Goal: Book appointment/travel/reservation

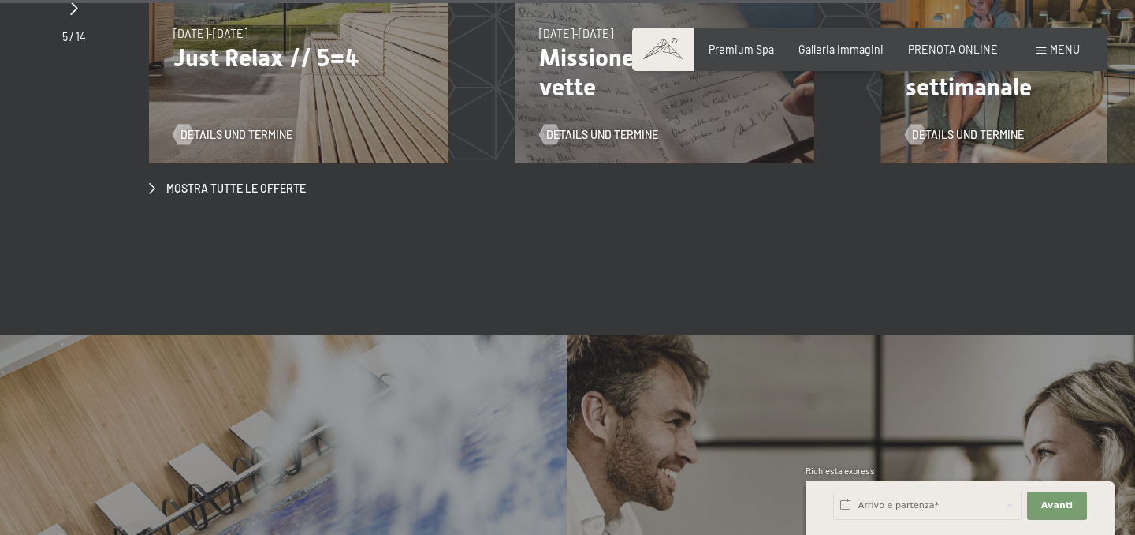
scroll to position [5123, 0]
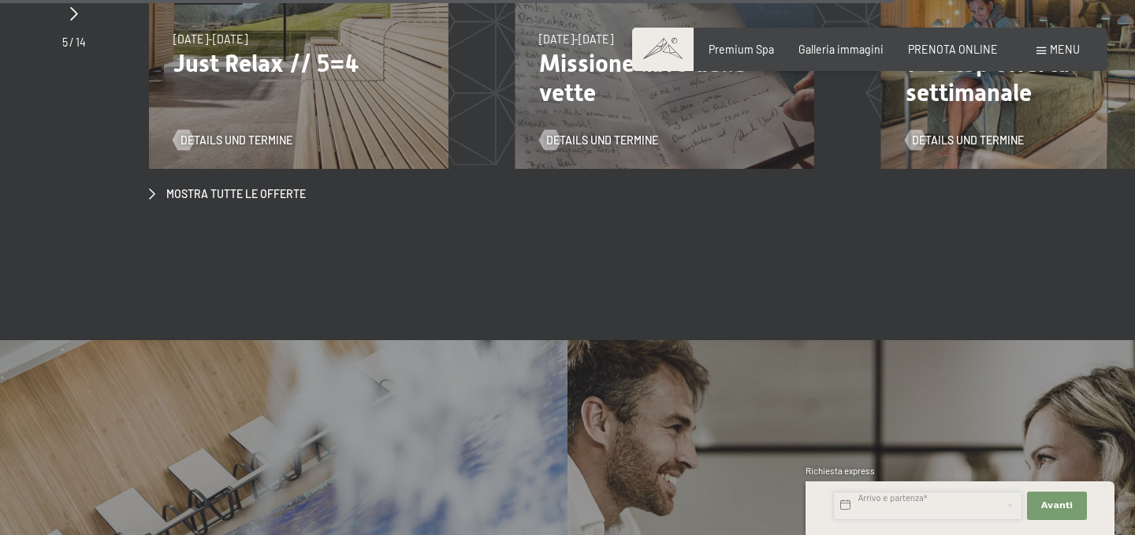
click at [885, 501] on input "text" at bounding box center [927, 505] width 189 height 28
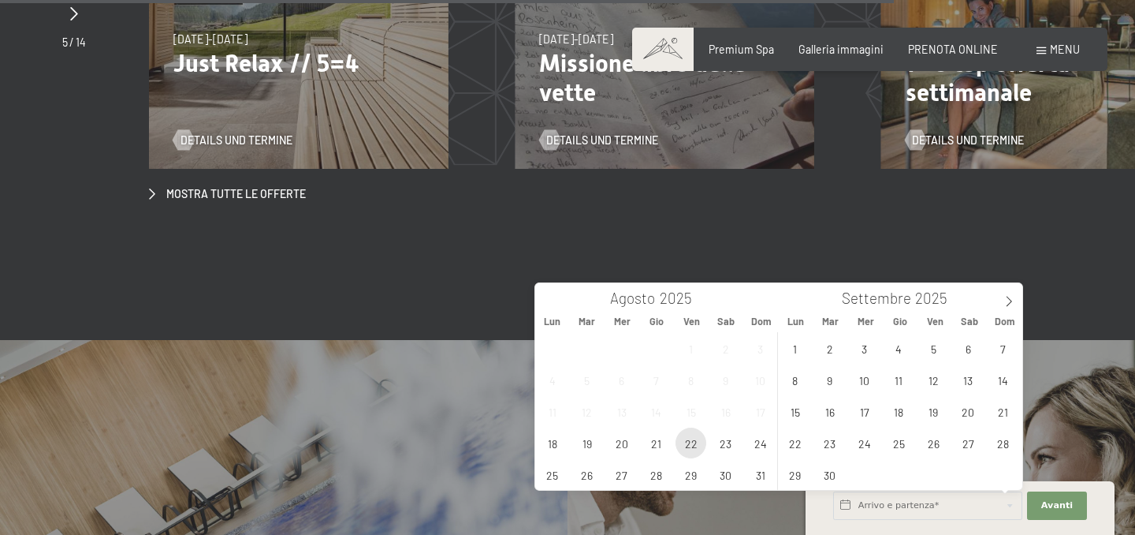
click at [689, 445] on span "22" at bounding box center [691, 442] width 31 height 31
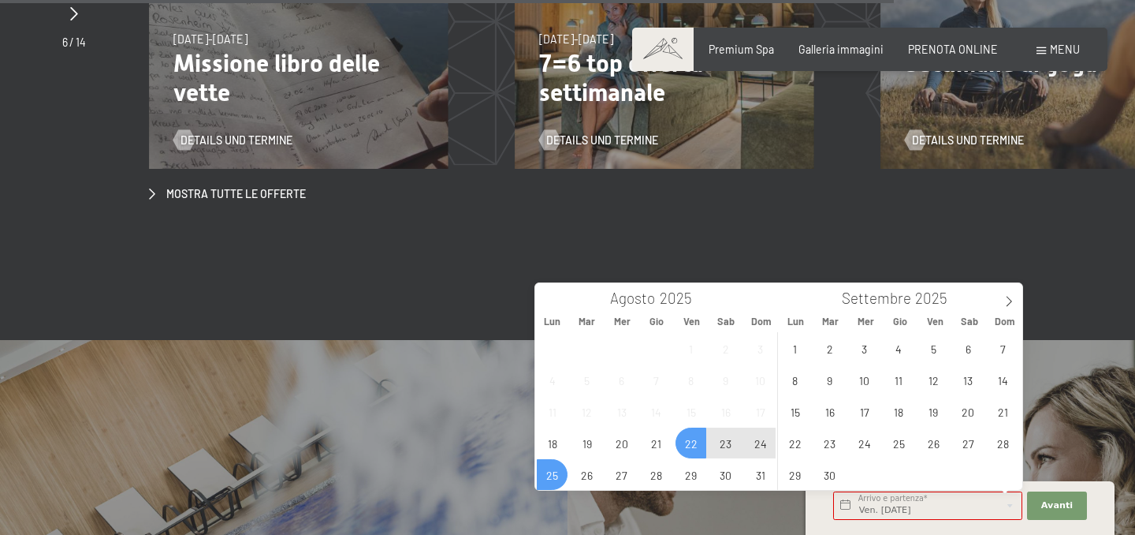
click at [550, 463] on span "25" at bounding box center [552, 474] width 31 height 31
type input "Ven. 22/08/2025 - Lun. 25/08/2025"
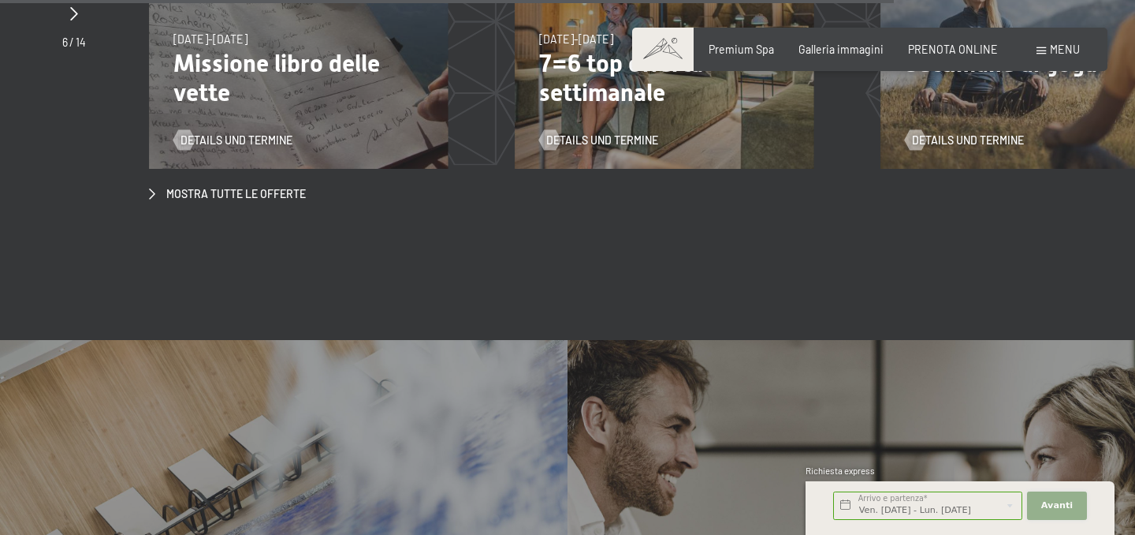
click at [1057, 512] on button "Avanti Nascondere i campi dell'indirizzo" at bounding box center [1057, 505] width 60 height 28
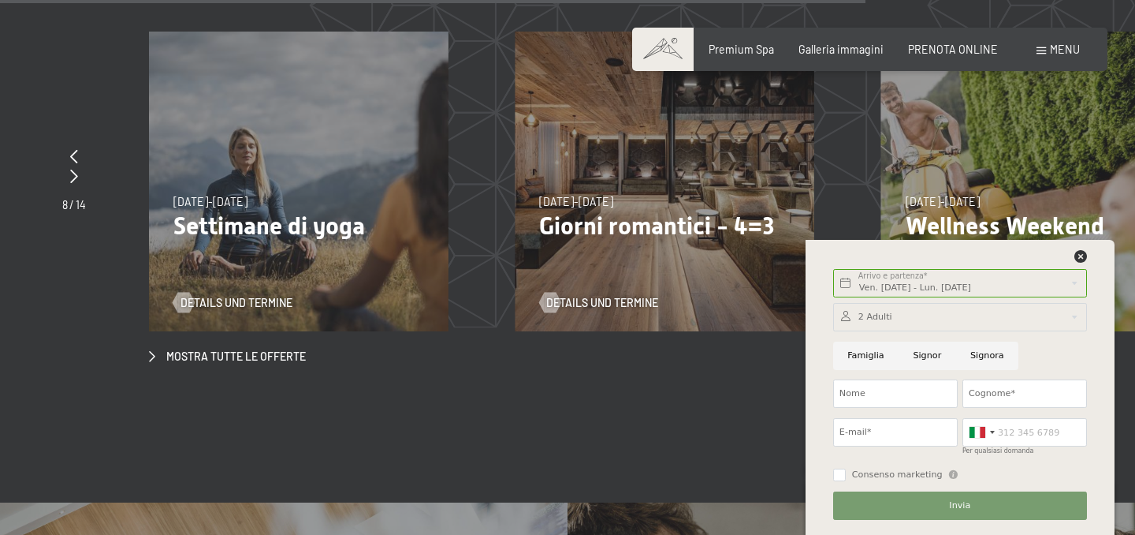
scroll to position [4958, 0]
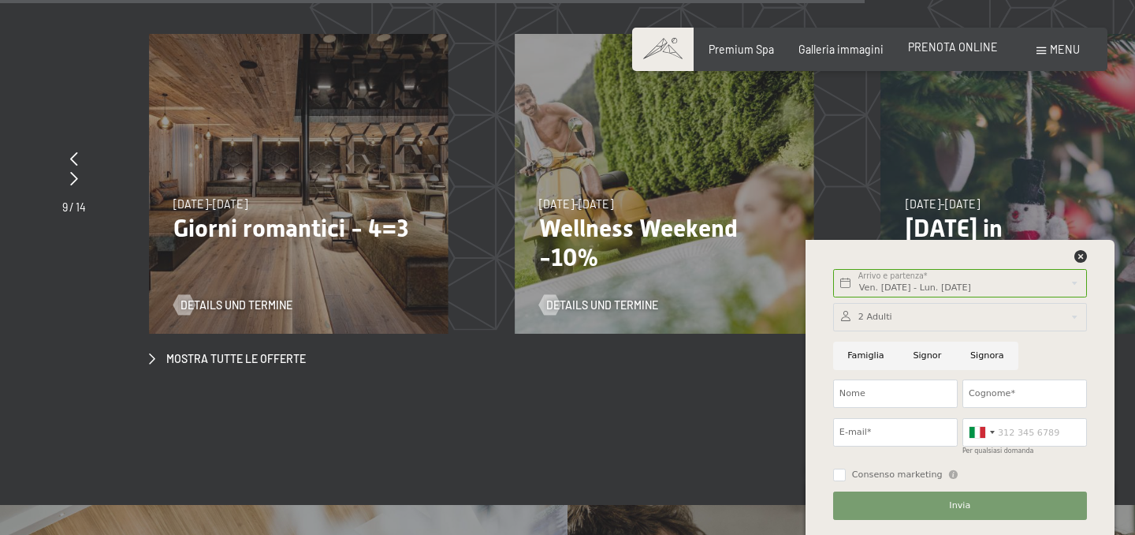
click at [955, 46] on span "PRENOTA ONLINE" at bounding box center [953, 46] width 90 height 13
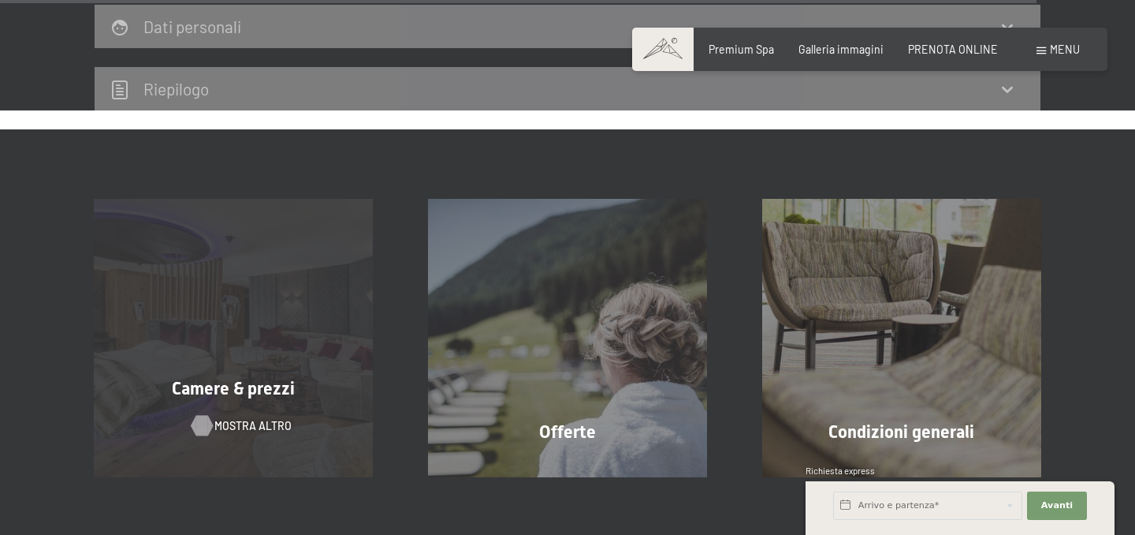
scroll to position [5000, 0]
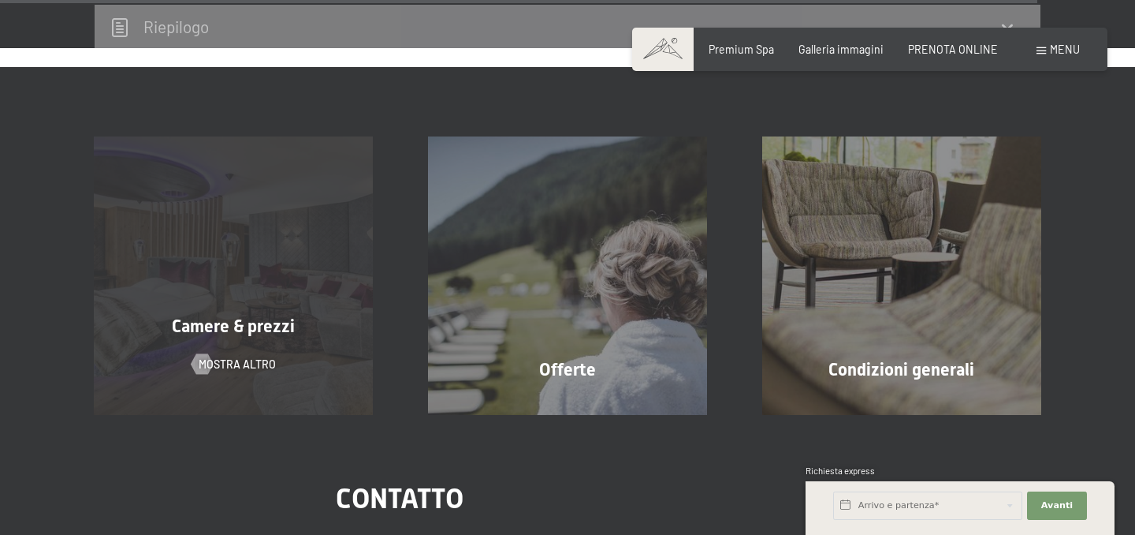
click at [222, 283] on div "Camere & prezzi mostra altro" at bounding box center [233, 275] width 334 height 278
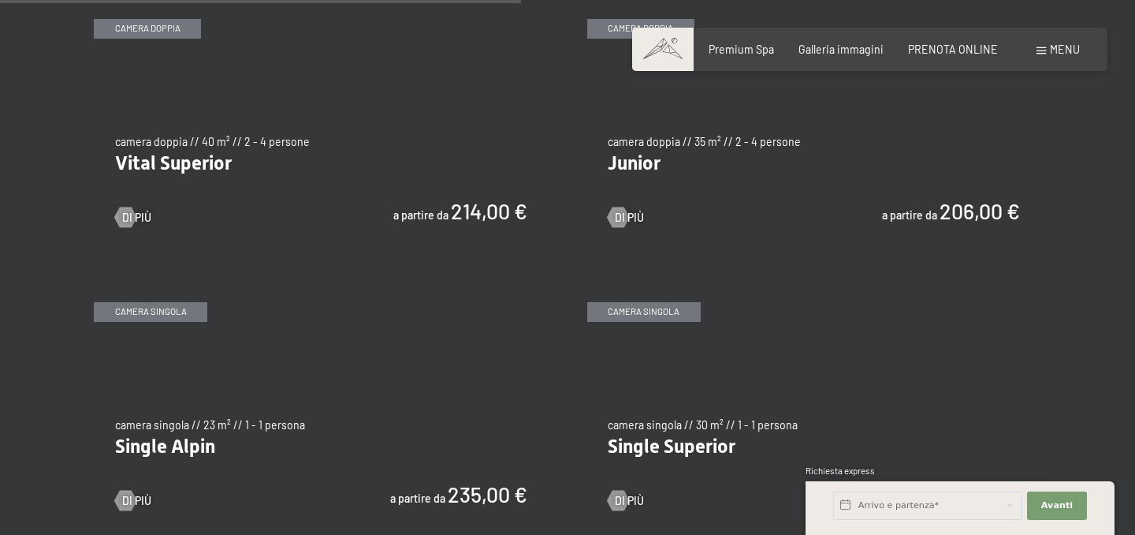
scroll to position [2049, 0]
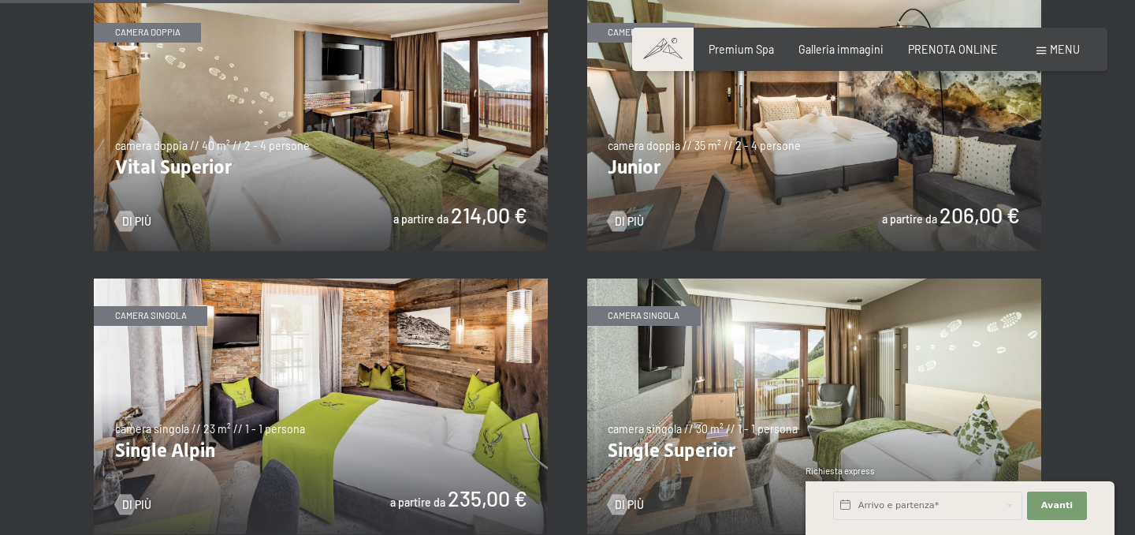
click at [714, 194] on img at bounding box center [814, 122] width 454 height 255
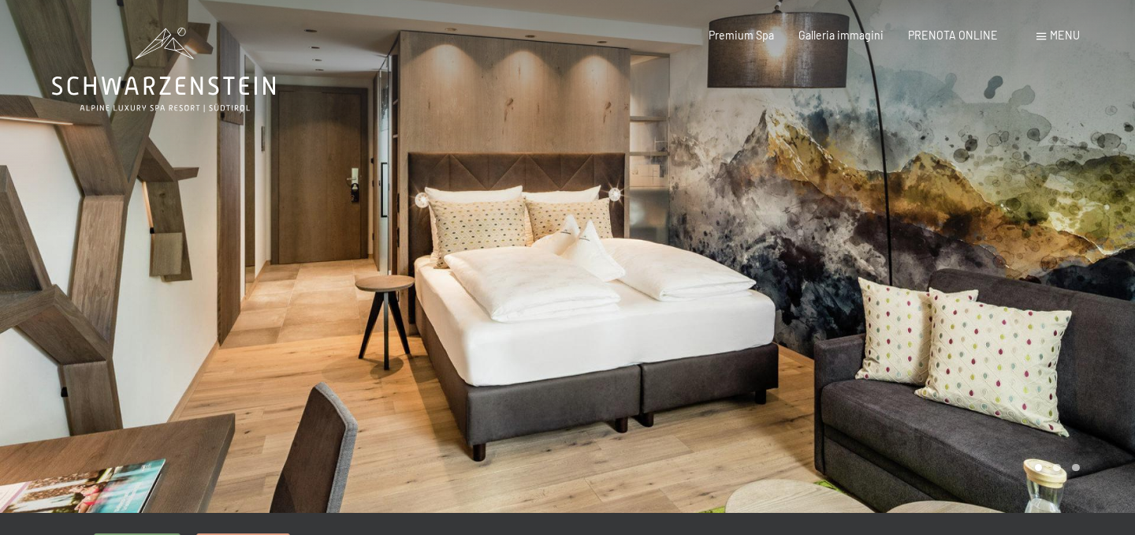
click at [1037, 42] on div "Menu" at bounding box center [1058, 36] width 43 height 16
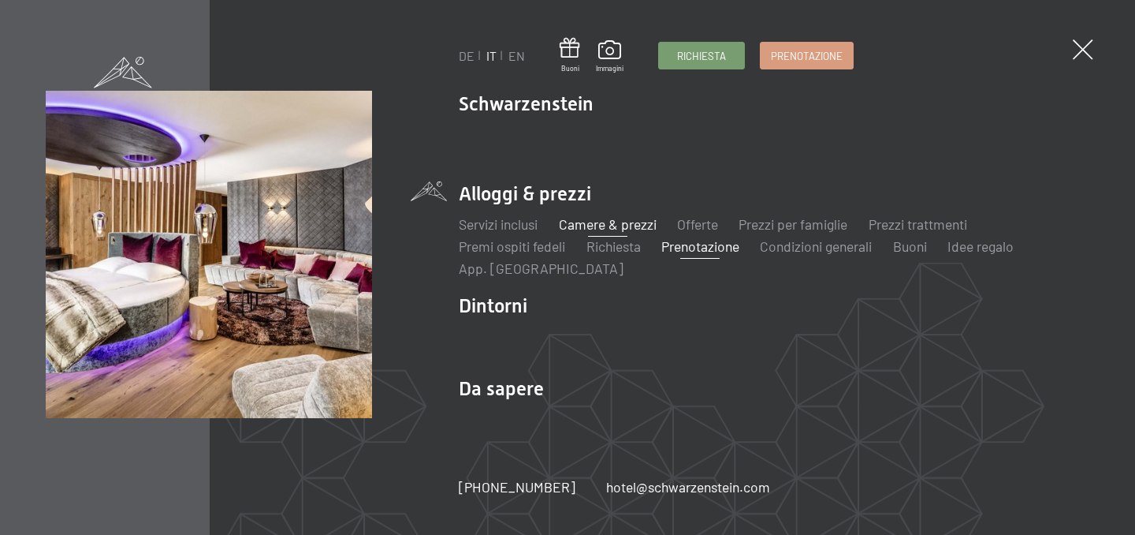
click at [699, 252] on link "Prenotazione" at bounding box center [701, 245] width 78 height 17
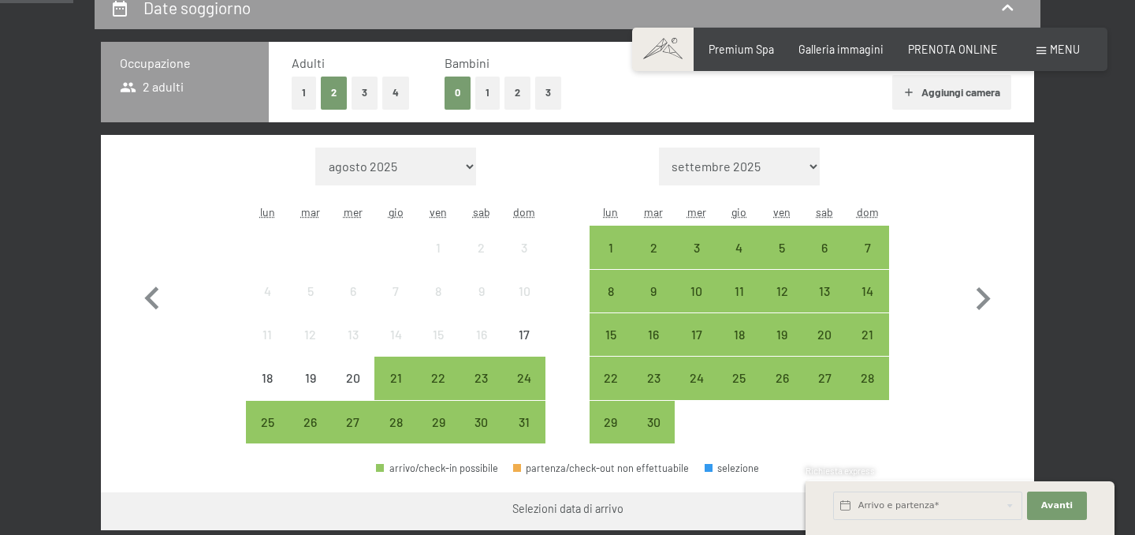
scroll to position [358, 0]
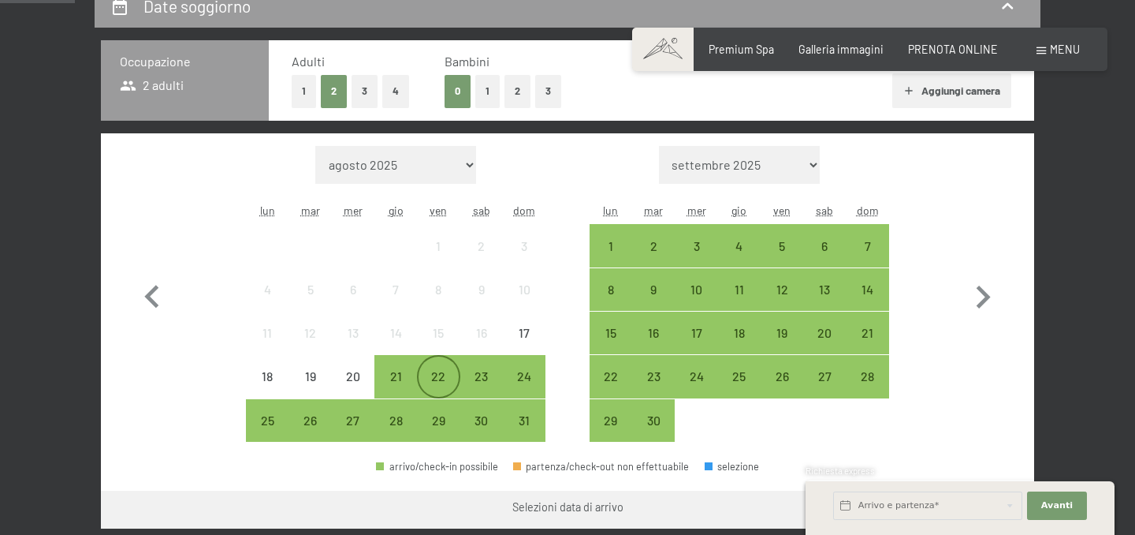
click at [438, 380] on div "22" at bounding box center [438, 389] width 39 height 39
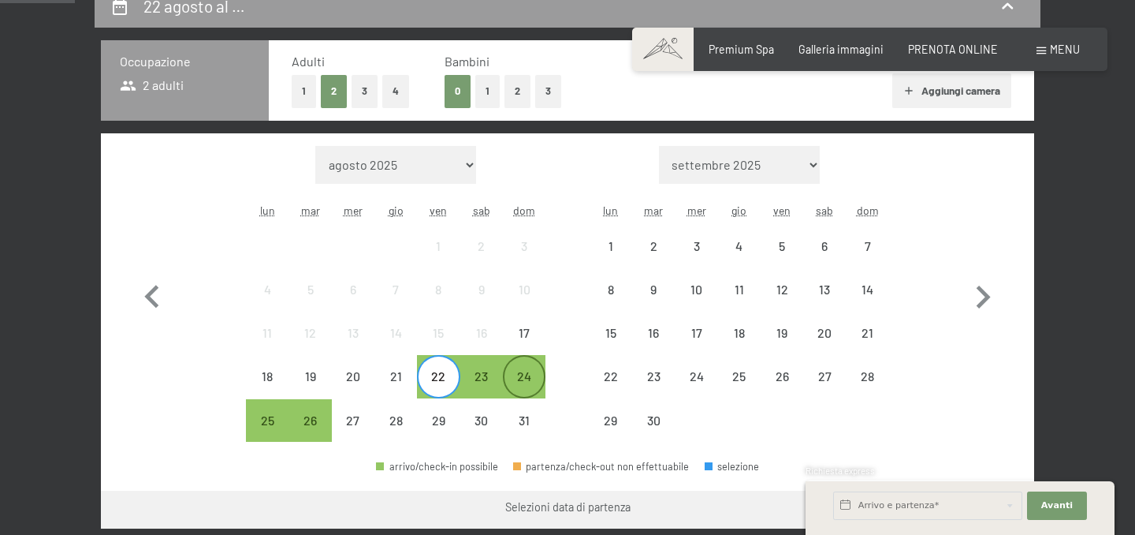
click at [514, 384] on div "24" at bounding box center [524, 389] width 39 height 39
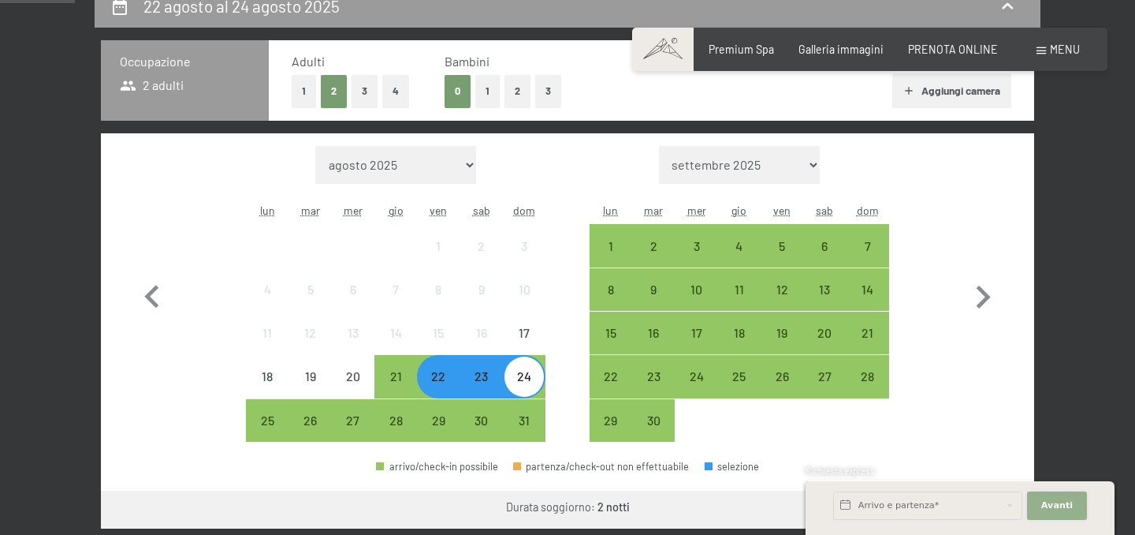
click at [1066, 501] on span "Avanti" at bounding box center [1058, 505] width 32 height 13
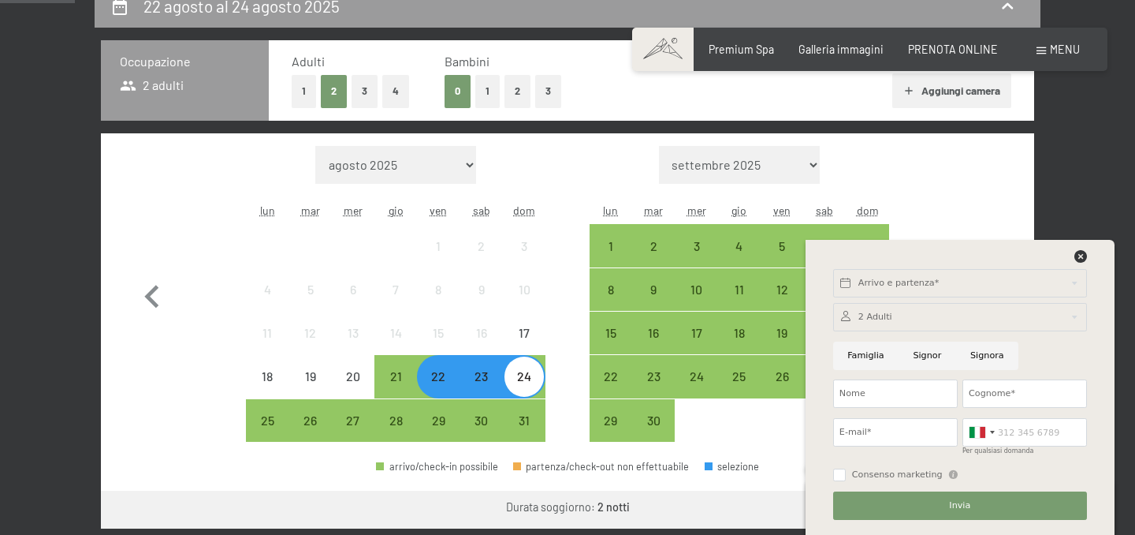
click at [982, 354] on input "Signora" at bounding box center [987, 355] width 62 height 28
radio input "true"
click at [903, 380] on input "Nome" at bounding box center [895, 393] width 125 height 28
type input "Cristina"
type input "Lusetti"
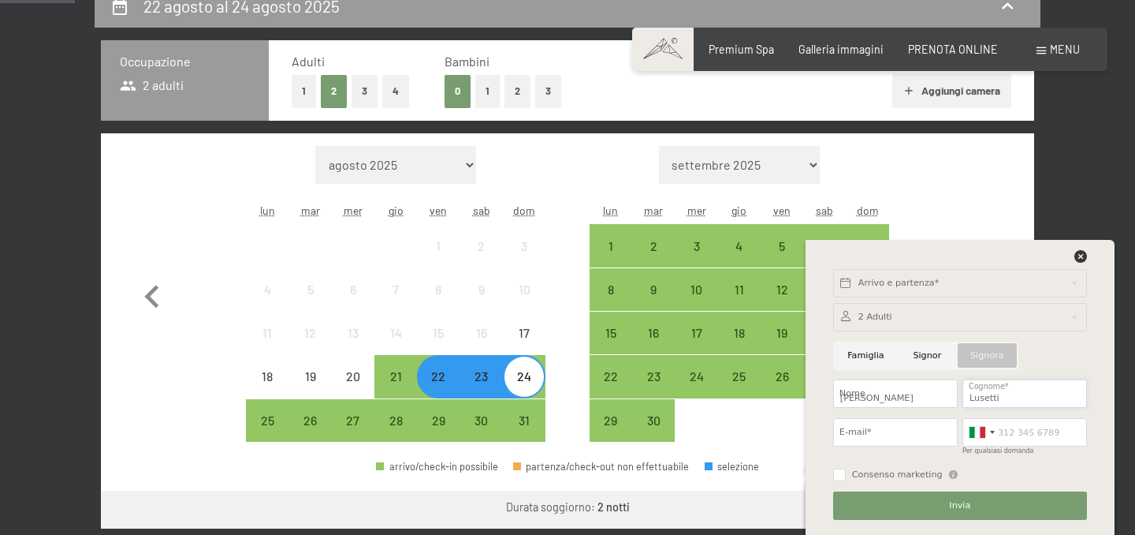
type input "crilusi@gmail.com"
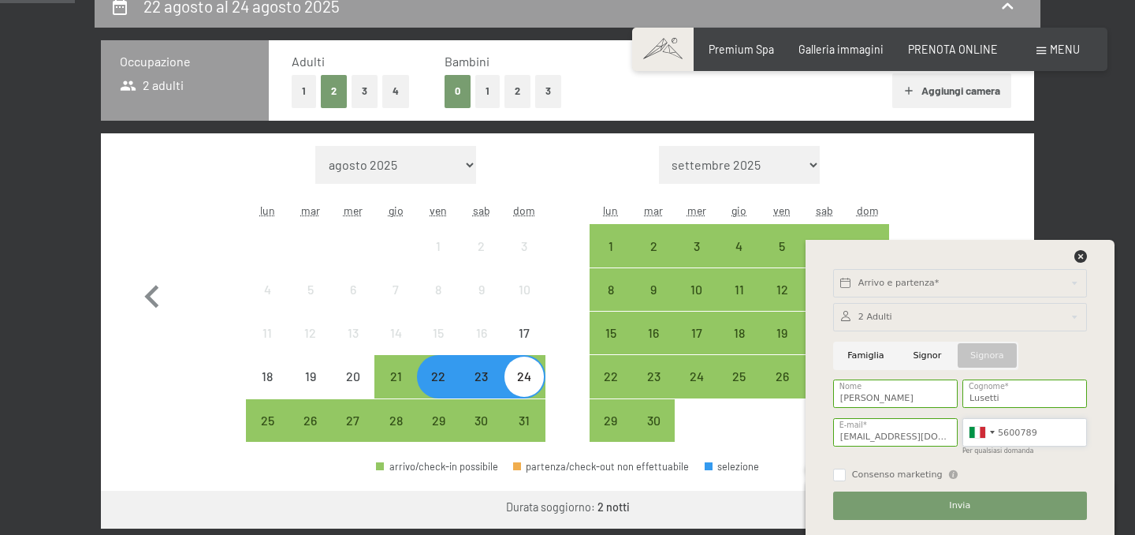
click at [1013, 429] on input "5600789" at bounding box center [1025, 432] width 125 height 28
click at [997, 433] on div at bounding box center [981, 432] width 36 height 27
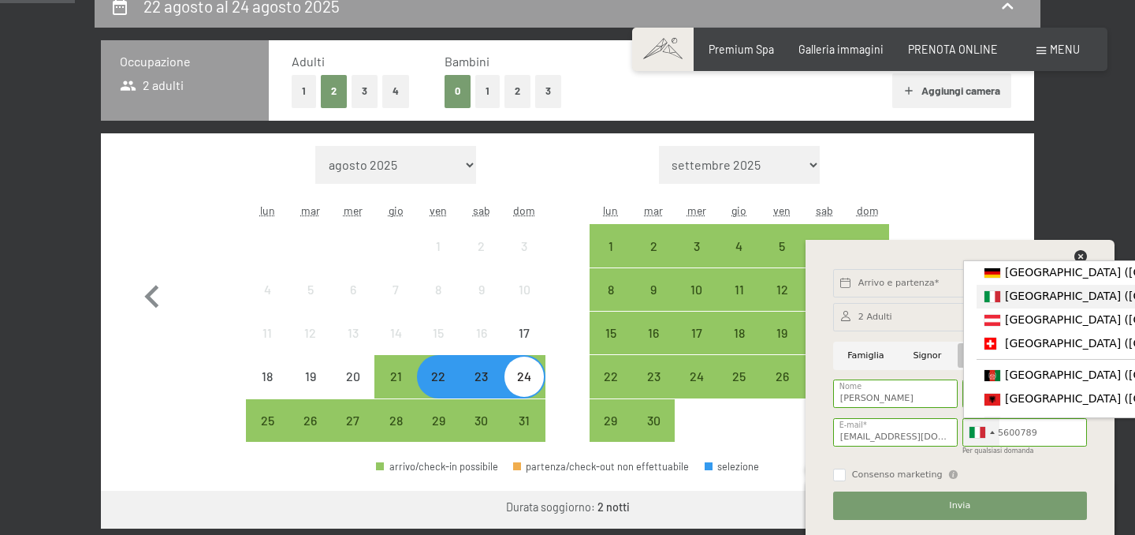
click at [1038, 300] on span "[GEOGRAPHIC_DATA] ([GEOGRAPHIC_DATA])" at bounding box center [1127, 295] width 244 height 13
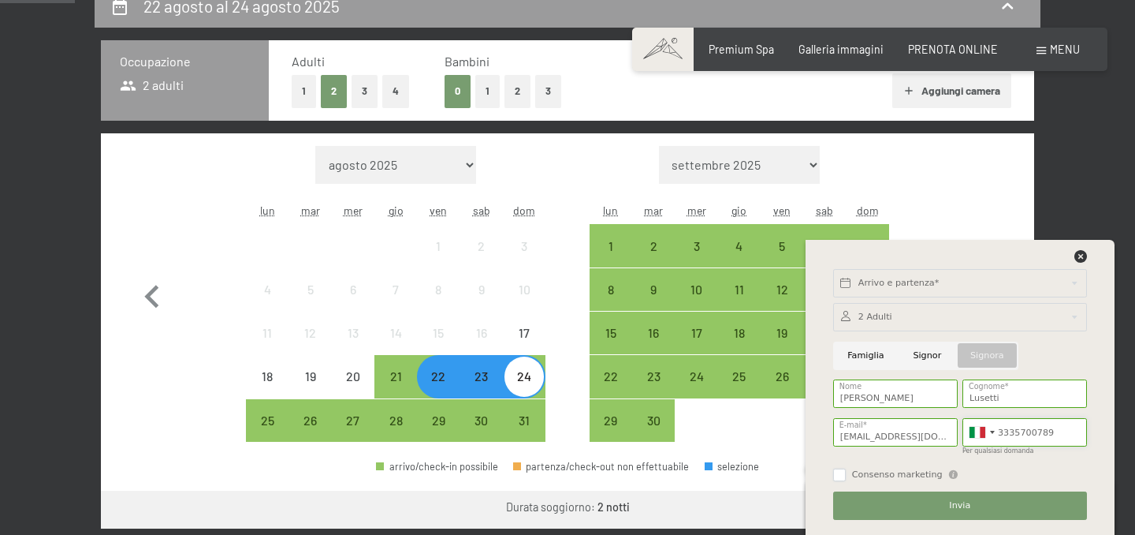
type input "3335700789"
click at [837, 476] on input "Consenso marketing" at bounding box center [839, 474] width 13 height 13
checkbox input "true"
click at [886, 505] on button "Invia" at bounding box center [960, 505] width 254 height 28
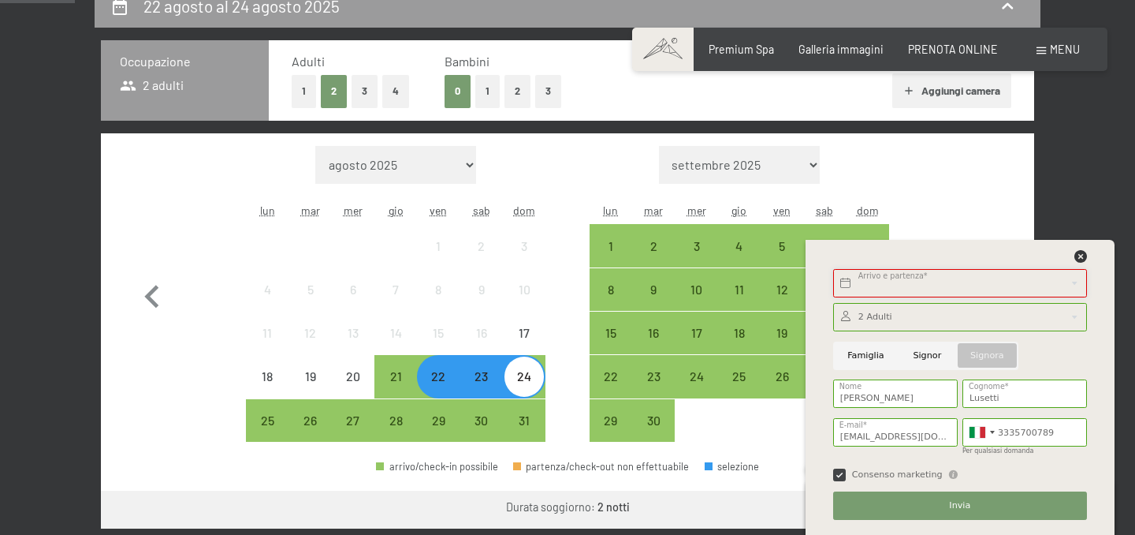
click at [940, 279] on input "text" at bounding box center [960, 283] width 254 height 28
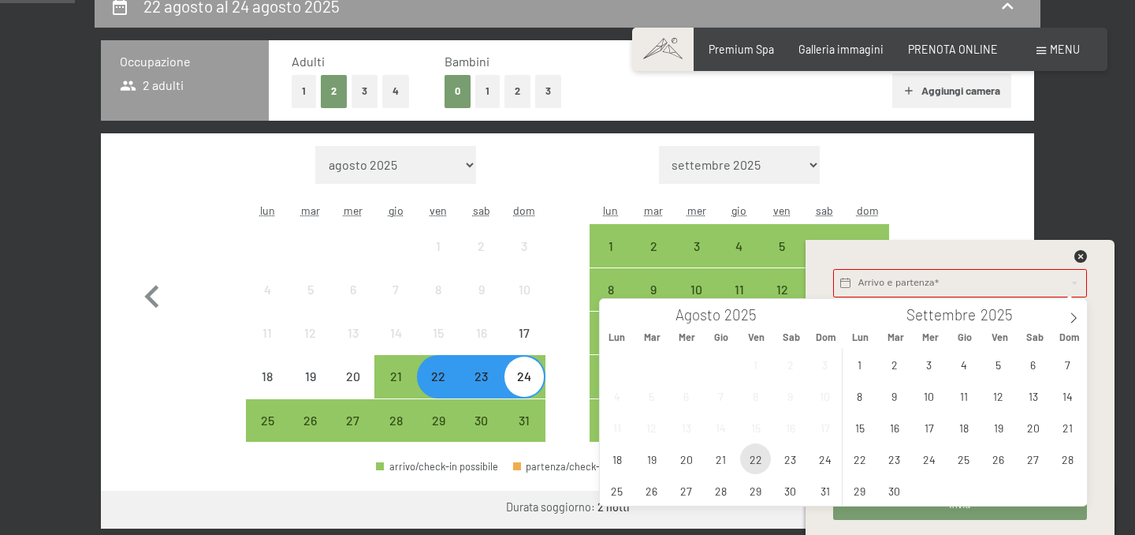
click at [759, 463] on span "22" at bounding box center [755, 458] width 31 height 31
type input "Ven. 22/08/2025"
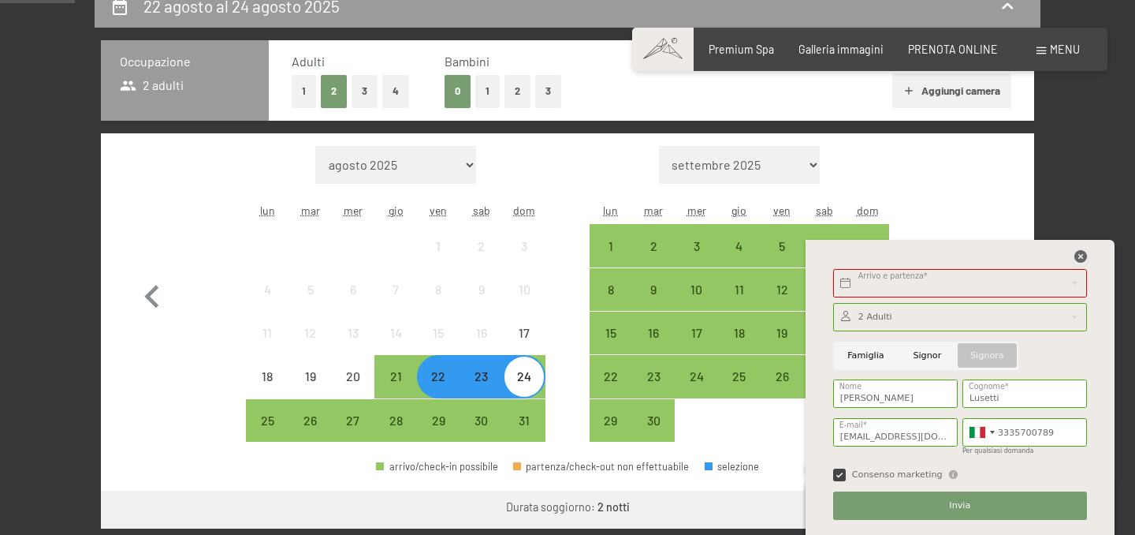
click at [1076, 260] on icon at bounding box center [1081, 256] width 13 height 13
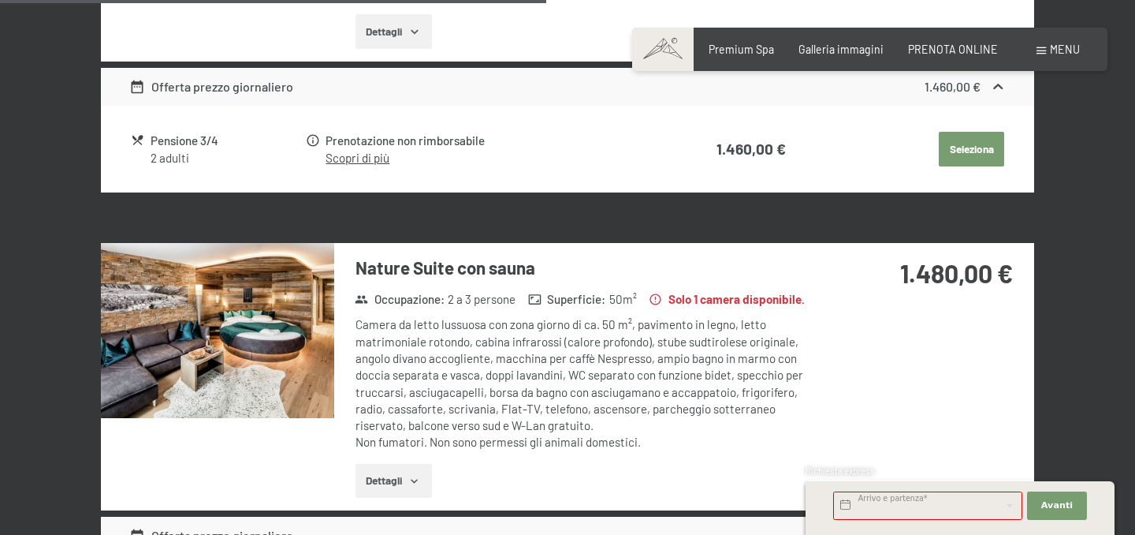
scroll to position [1627, 0]
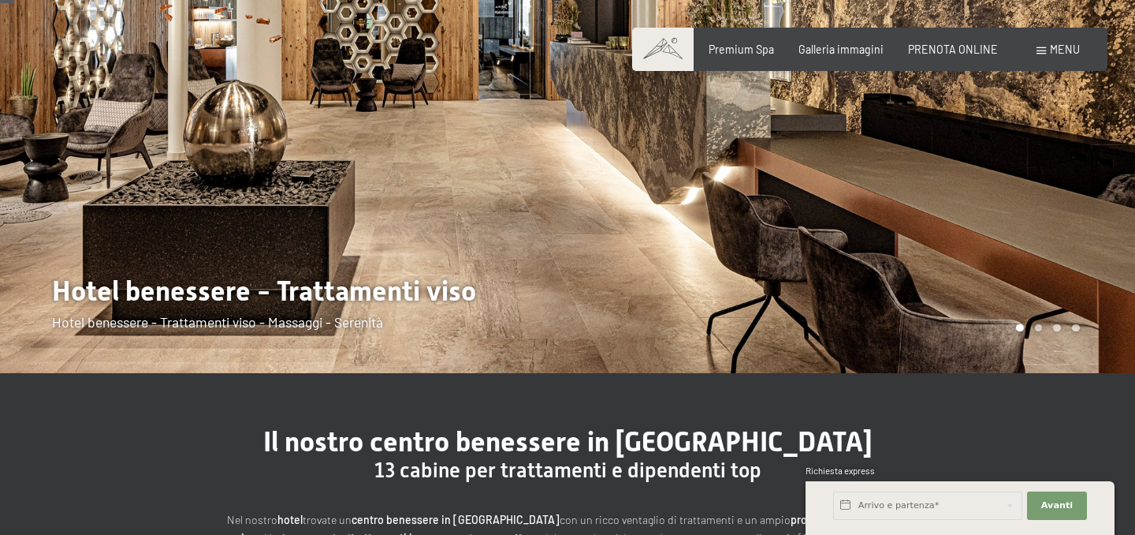
scroll to position [138, 0]
